Goal: Task Accomplishment & Management: Use online tool/utility

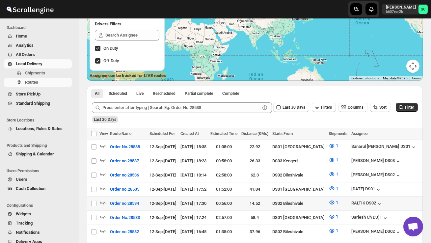
scroll to position [81, 0]
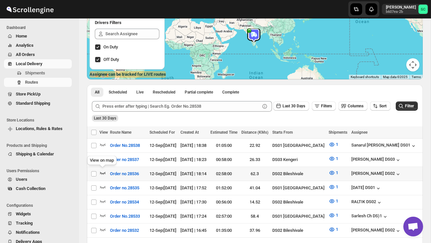
click at [102, 171] on icon "button" at bounding box center [102, 173] width 7 height 7
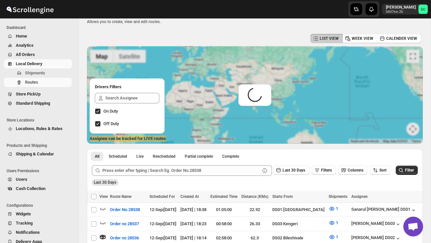
scroll to position [0, 0]
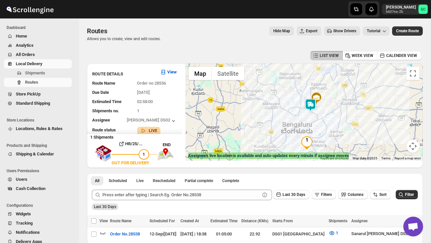
drag, startPoint x: 311, startPoint y: 100, endPoint x: 324, endPoint y: 116, distance: 20.8
click at [324, 117] on div at bounding box center [303, 112] width 237 height 97
click at [314, 104] on img at bounding box center [310, 104] width 13 height 13
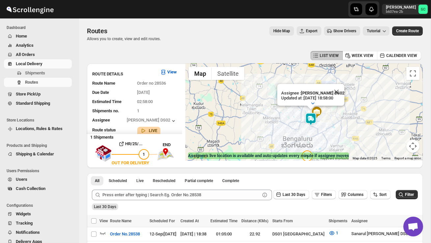
click at [332, 125] on div "Assignee : [PERSON_NAME] DS02 Updated at : [DATE] 18:58:00 Duty mode Enabled Ba…" at bounding box center [303, 112] width 237 height 97
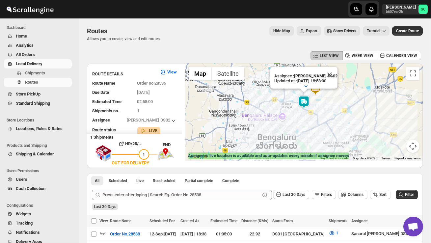
drag, startPoint x: 322, startPoint y: 123, endPoint x: 337, endPoint y: 100, distance: 27.3
click at [337, 100] on div "Assignee : [PERSON_NAME] DS02 Updated at : [DATE] 18:58:00 Duty mode Enabled Ba…" at bounding box center [303, 112] width 237 height 97
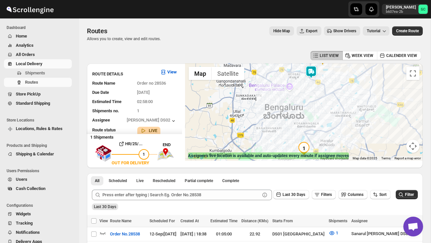
drag, startPoint x: 317, startPoint y: 130, endPoint x: 320, endPoint y: 104, distance: 26.2
click at [320, 104] on div "Assignee : [PERSON_NAME] DS02 Updated at : [DATE] 18:58:00 Duty mode Enabled Ba…" at bounding box center [303, 112] width 237 height 97
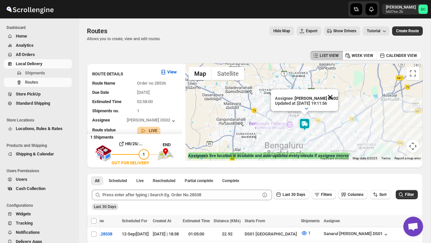
click at [330, 97] on button "Close" at bounding box center [330, 97] width 16 height 16
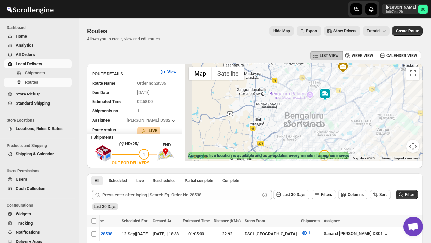
drag, startPoint x: 325, startPoint y: 122, endPoint x: 349, endPoint y: 86, distance: 42.9
click at [348, 86] on div at bounding box center [303, 112] width 237 height 97
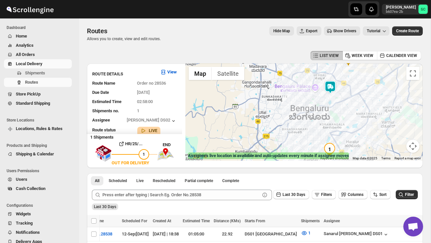
drag, startPoint x: 351, startPoint y: 93, endPoint x: 338, endPoint y: 111, distance: 21.9
click at [338, 111] on div at bounding box center [303, 112] width 237 height 97
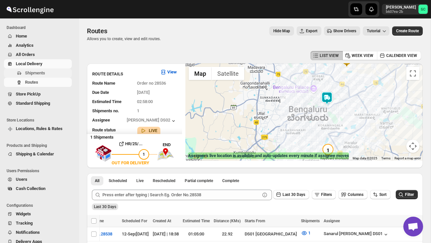
click at [45, 71] on span "Shipments" at bounding box center [35, 72] width 20 height 5
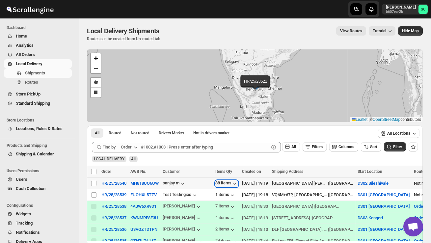
click at [223, 182] on div "38 items" at bounding box center [226, 183] width 23 height 7
click at [94, 184] on input "Select shipment" at bounding box center [93, 183] width 5 height 5
checkbox input "true"
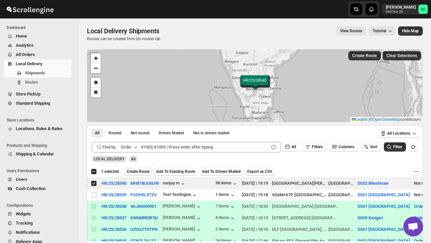
click at [137, 171] on span "Create Route" at bounding box center [138, 171] width 23 height 5
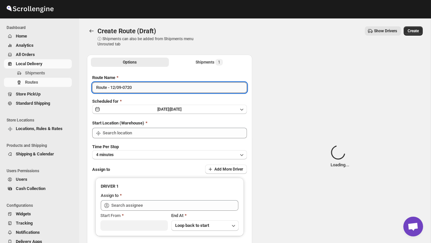
type input "DS02 Bileshivale"
click at [146, 92] on input "Route - 12/09-0720" at bounding box center [169, 87] width 155 height 11
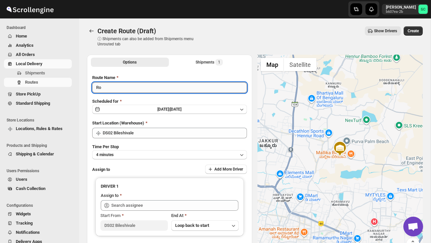
type input "R"
type input "Order no 28540"
click at [149, 155] on button "4 minutes" at bounding box center [169, 154] width 155 height 9
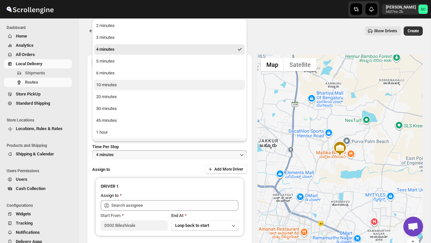
click at [118, 86] on button "10 minutes" at bounding box center [169, 85] width 151 height 11
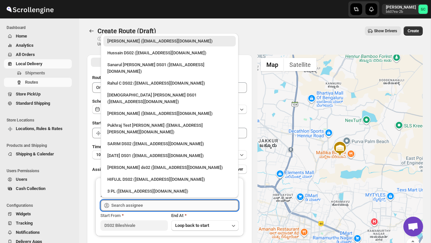
click at [129, 201] on input "text" at bounding box center [174, 205] width 127 height 11
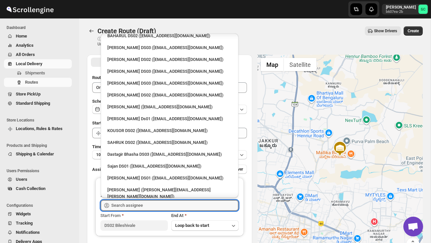
scroll to position [550, 0]
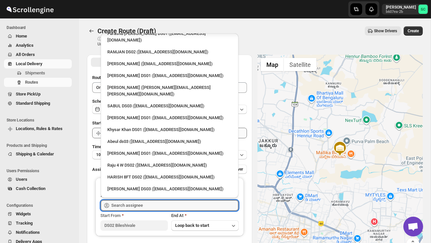
click at [134, 174] on div "HARISH 8FT DS02 ([EMAIL_ADDRESS][DOMAIN_NAME])" at bounding box center [169, 177] width 124 height 7
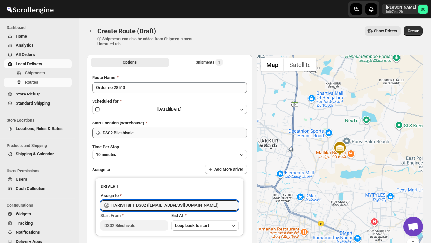
type input "HARISH 8FT DS02 ([EMAIL_ADDRESS][DOMAIN_NAME])"
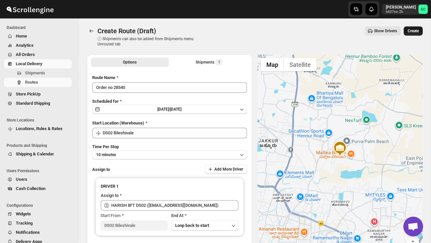
click at [413, 30] on span "Create" at bounding box center [413, 30] width 11 height 5
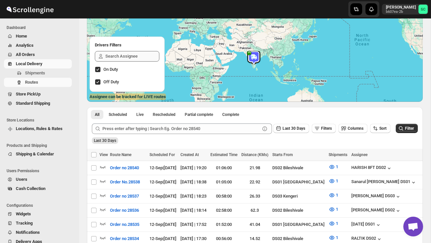
scroll to position [69, 0]
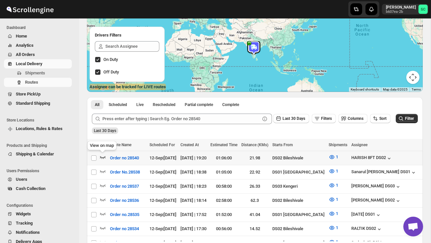
click at [102, 155] on icon "button" at bounding box center [102, 157] width 7 height 7
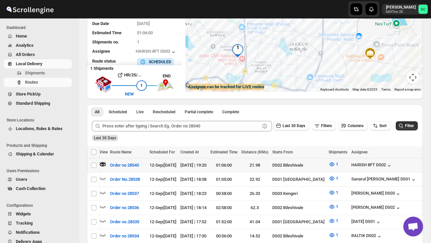
scroll to position [0, 0]
click at [103, 204] on icon "button" at bounding box center [102, 207] width 7 height 7
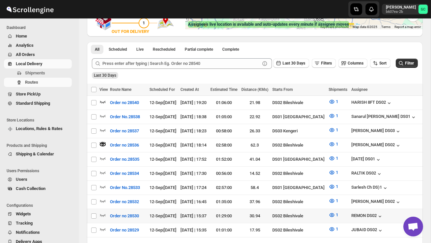
scroll to position [134, 0]
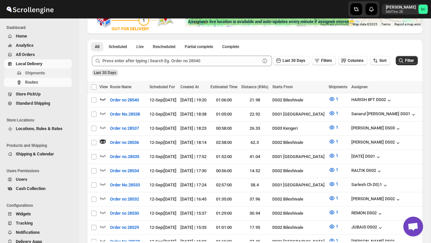
click at [43, 73] on span "Shipments" at bounding box center [35, 72] width 20 height 5
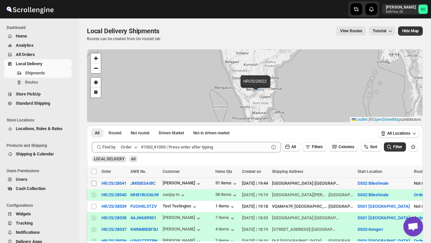
click at [96, 185] on input "Select shipment" at bounding box center [93, 183] width 5 height 5
checkbox input "true"
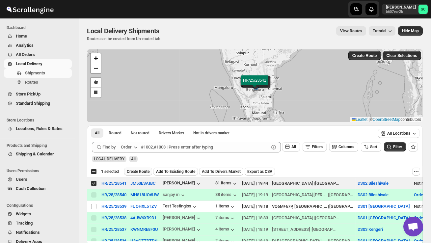
click at [138, 171] on span "Create Route" at bounding box center [138, 171] width 23 height 5
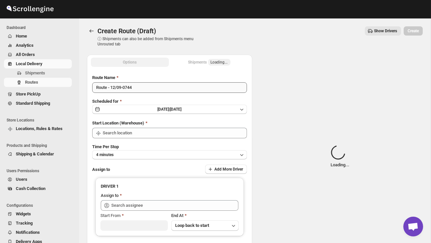
type input "DS02 Bileshivale"
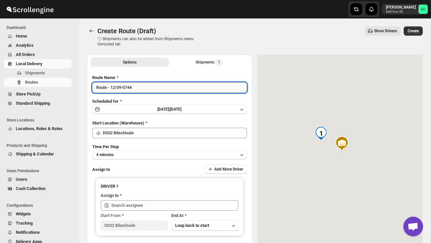
click at [143, 91] on input "Route - 12/09-0744" at bounding box center [169, 87] width 155 height 11
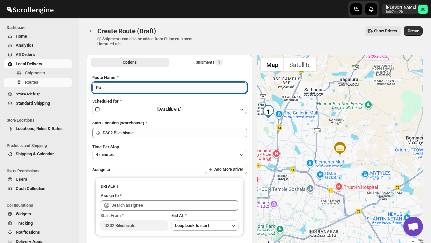
type input "R"
type input "Order no 28541"
click at [149, 151] on button "4 minutes" at bounding box center [169, 154] width 155 height 9
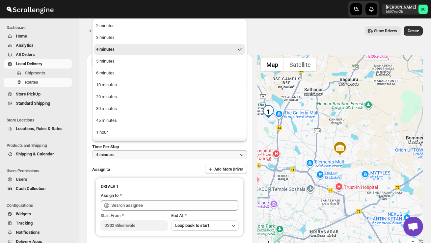
click at [120, 91] on ul "2 minutes 3 minutes 4 minutes 5 minutes 6 minutes 10 minutes 20 minutes 30 minu…" at bounding box center [169, 90] width 151 height 141
click at [120, 90] on button "10 minutes" at bounding box center [169, 85] width 151 height 11
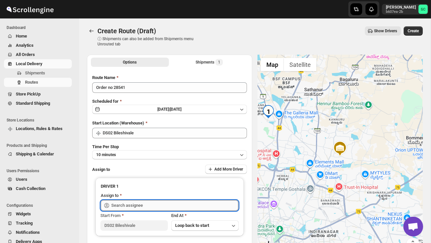
click at [140, 207] on input "text" at bounding box center [174, 205] width 127 height 11
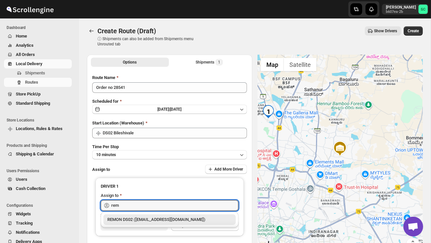
click at [163, 218] on div "REMON DS02 ([EMAIL_ADDRESS][DOMAIN_NAME])" at bounding box center [169, 219] width 124 height 7
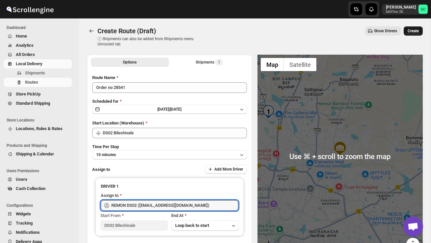
type input "REMON DS02 ([EMAIL_ADDRESS][DOMAIN_NAME])"
click at [412, 30] on span "Create" at bounding box center [413, 30] width 11 height 5
